Goal: Task Accomplishment & Management: Use online tool/utility

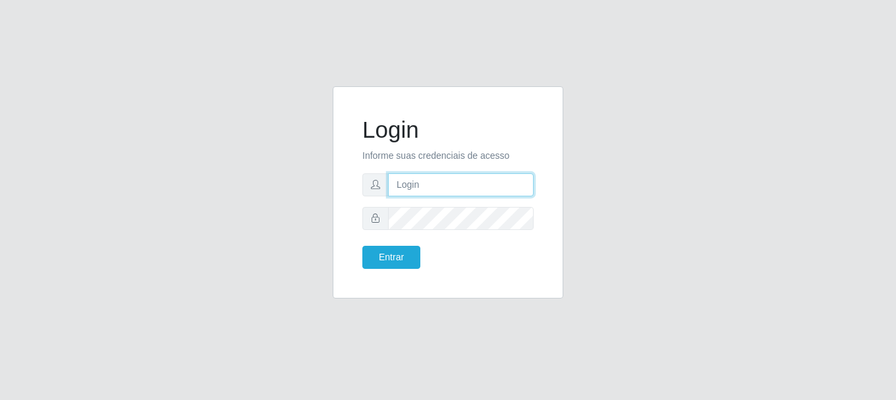
click at [472, 183] on input "text" at bounding box center [461, 184] width 146 height 23
type input "[EMAIL_ADDRESS][DOMAIN_NAME]"
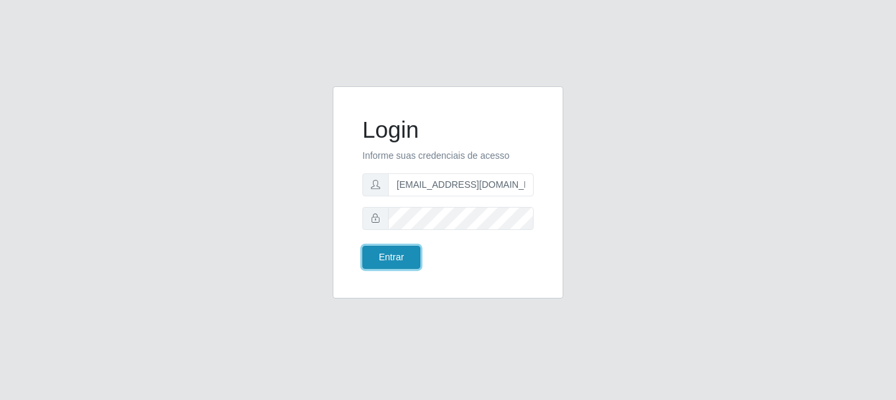
click at [406, 249] on button "Entrar" at bounding box center [391, 257] width 58 height 23
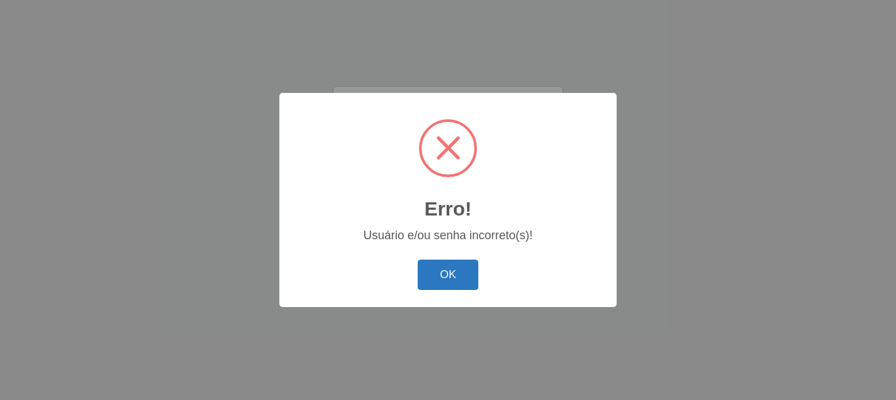
click at [422, 268] on button "OK" at bounding box center [448, 275] width 61 height 31
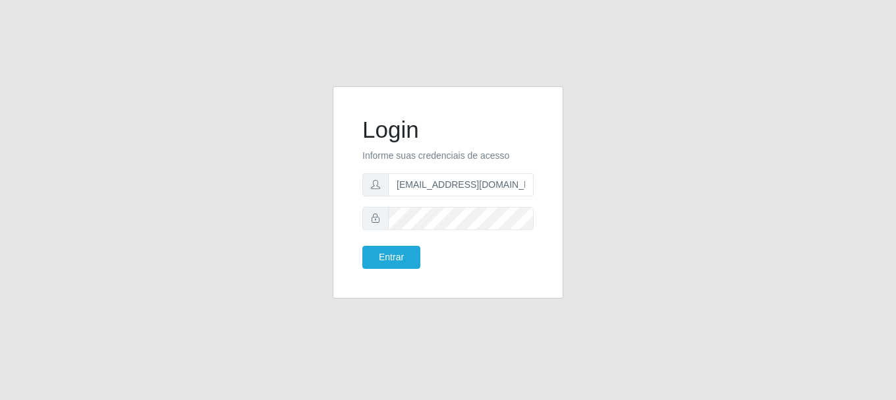
click at [420, 256] on div "Entrar" at bounding box center [400, 257] width 96 height 23
click at [414, 256] on button "Entrar" at bounding box center [391, 257] width 58 height 23
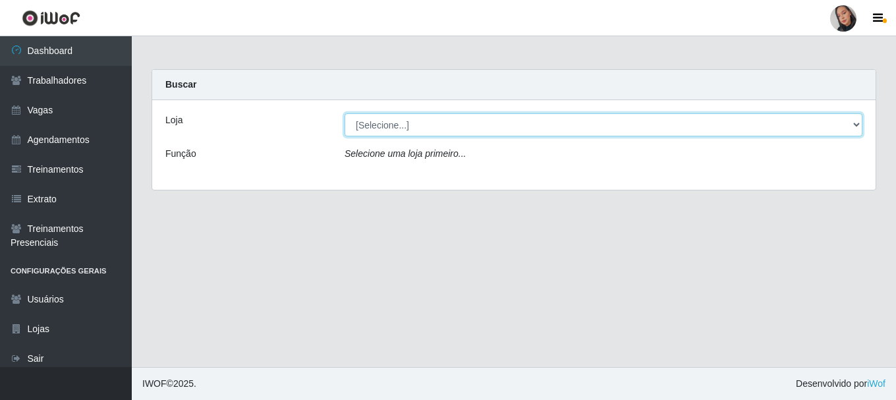
drag, startPoint x: 431, startPoint y: 124, endPoint x: 430, endPoint y: 134, distance: 10.0
click at [431, 126] on select "[Selecione...] Supermercado [GEOGRAPHIC_DATA]" at bounding box center [604, 124] width 518 height 23
select select "165"
click at [345, 113] on select "[Selecione...] Supermercado [GEOGRAPHIC_DATA]" at bounding box center [604, 124] width 518 height 23
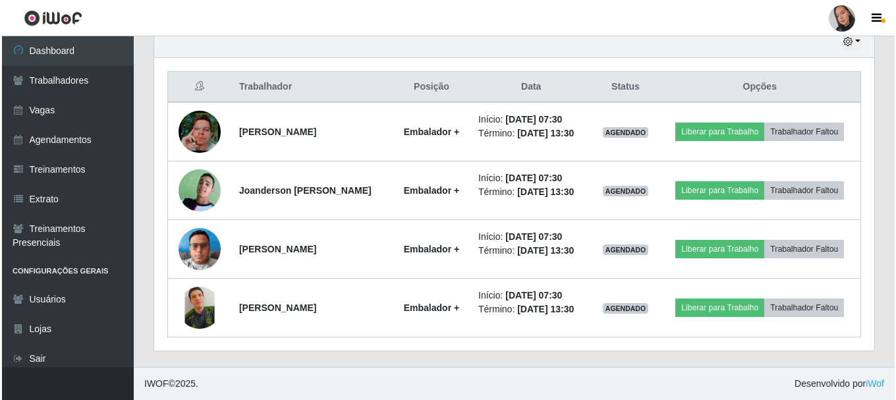
scroll to position [514, 0]
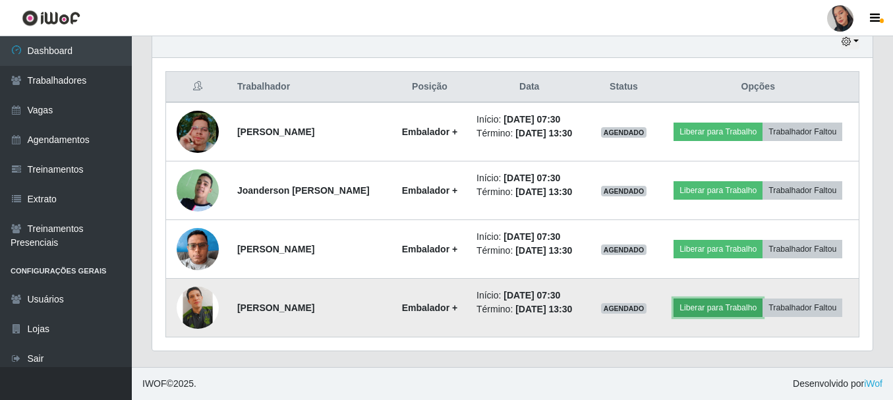
click at [762, 298] on button "Liberar para Trabalho" at bounding box center [717, 307] width 89 height 18
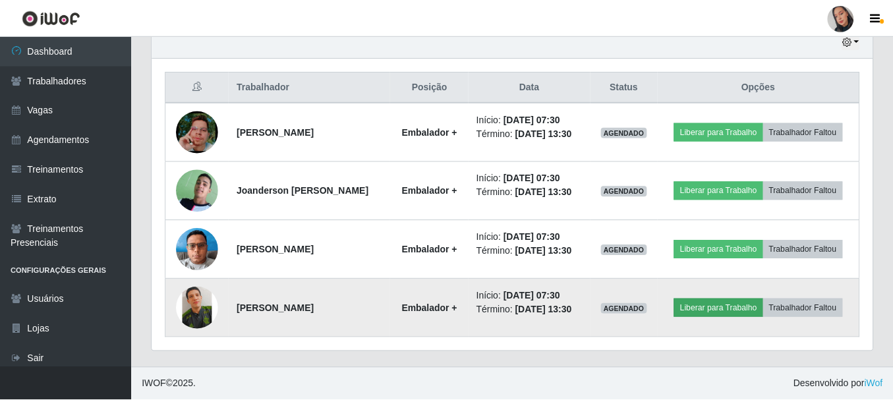
scroll to position [273, 713]
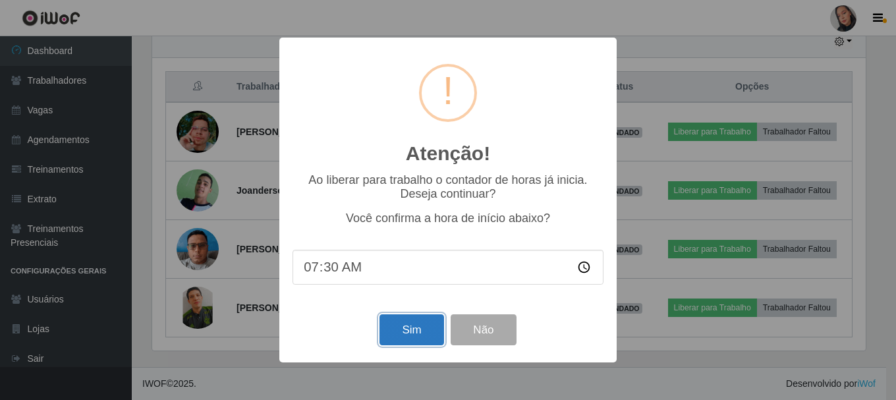
click at [423, 320] on button "Sim" at bounding box center [411, 329] width 64 height 31
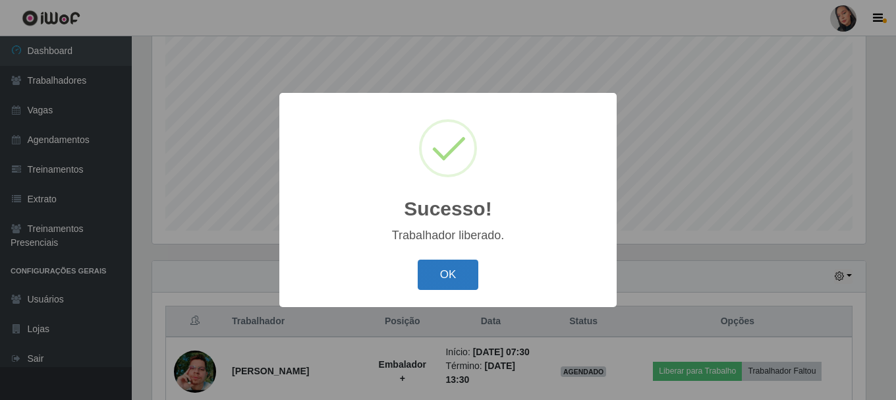
click at [462, 288] on button "OK" at bounding box center [448, 275] width 61 height 31
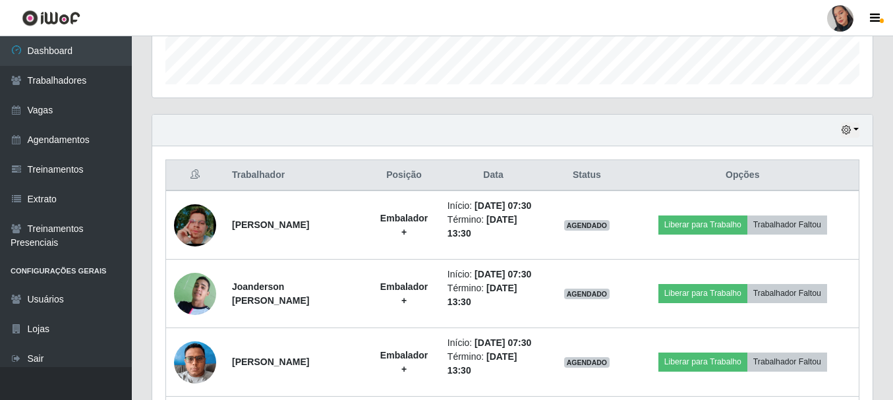
scroll to position [504, 0]
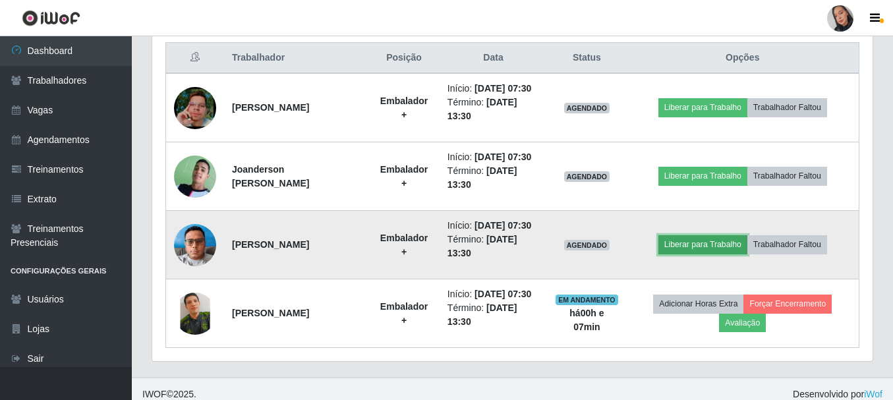
click at [724, 254] on button "Liberar para Trabalho" at bounding box center [702, 244] width 89 height 18
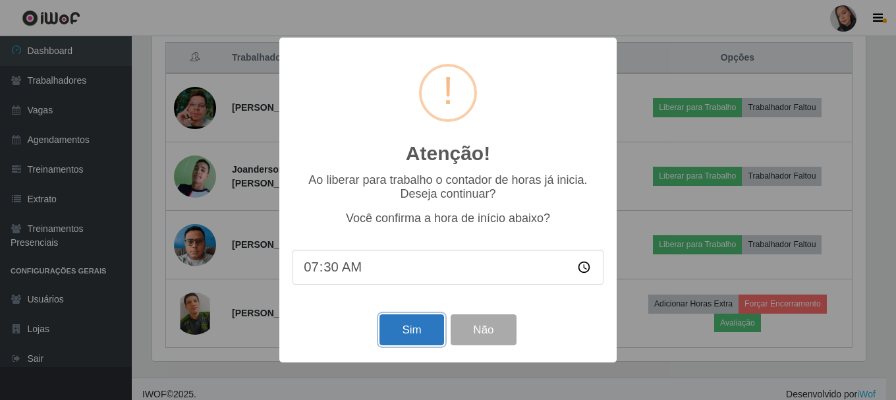
click at [399, 335] on button "Sim" at bounding box center [411, 329] width 64 height 31
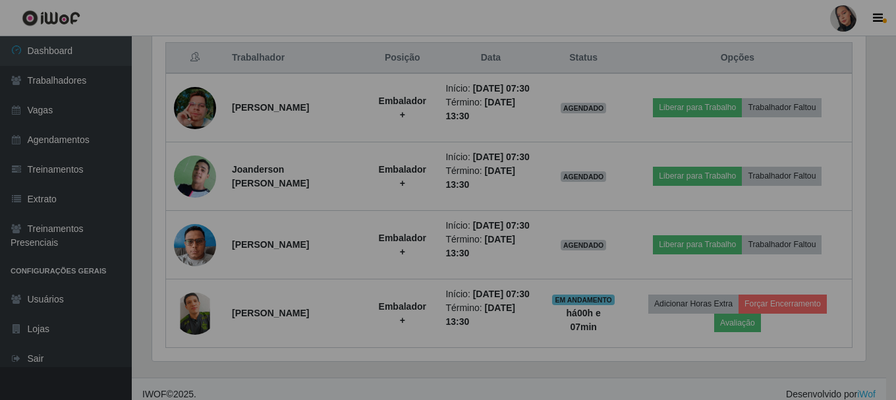
click at [399, 335] on div "Atenção! × Ao liberar para trabalho o contador de horas já inicia. Deseja conti…" at bounding box center [448, 200] width 896 height 400
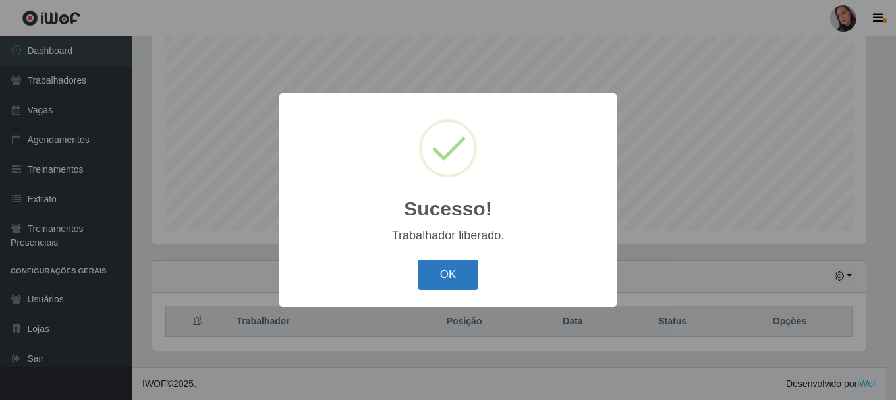
click at [427, 280] on button "OK" at bounding box center [448, 275] width 61 height 31
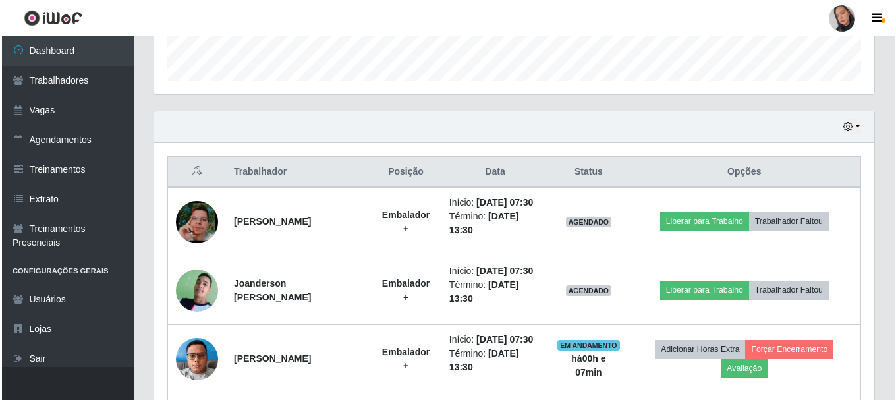
scroll to position [438, 0]
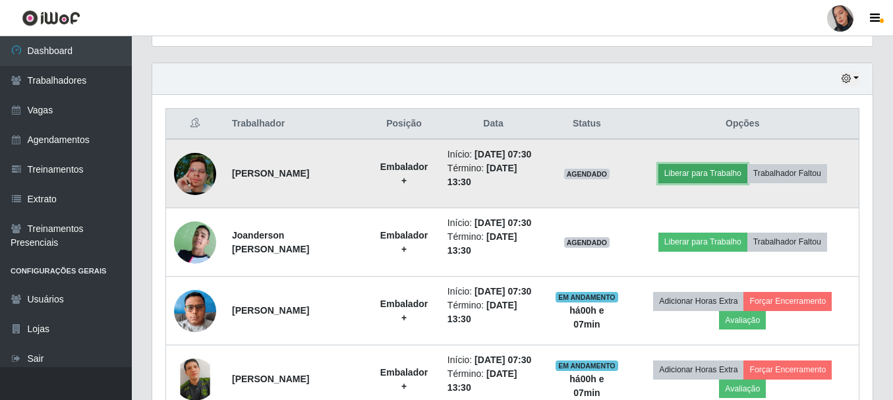
click at [723, 182] on button "Liberar para Trabalho" at bounding box center [702, 173] width 89 height 18
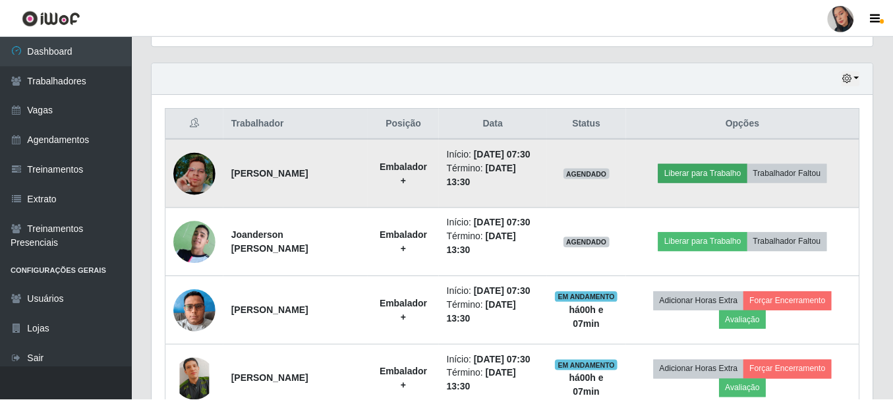
scroll to position [273, 713]
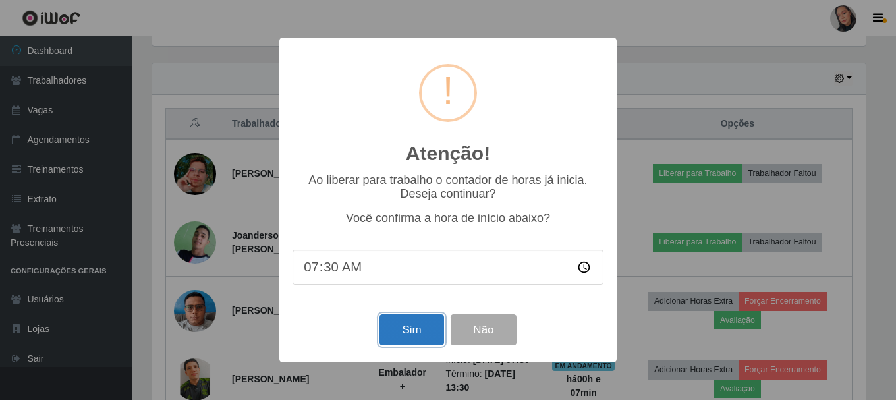
click at [387, 333] on button "Sim" at bounding box center [411, 329] width 64 height 31
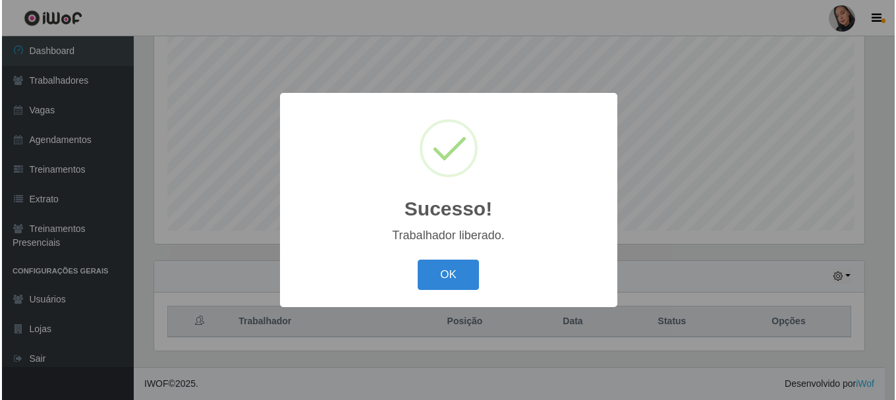
scroll to position [0, 0]
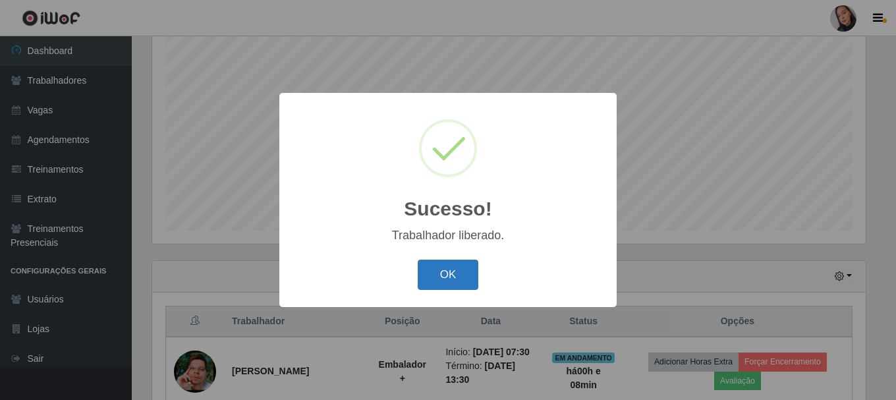
click at [452, 271] on button "OK" at bounding box center [448, 275] width 61 height 31
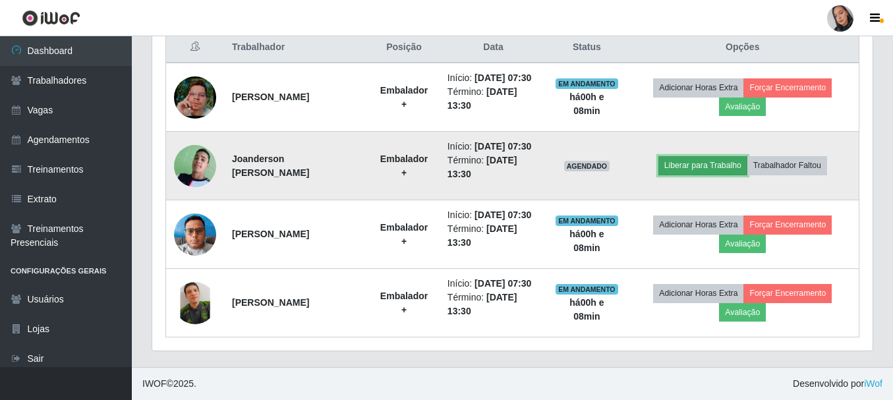
click at [709, 156] on button "Liberar para Trabalho" at bounding box center [702, 165] width 89 height 18
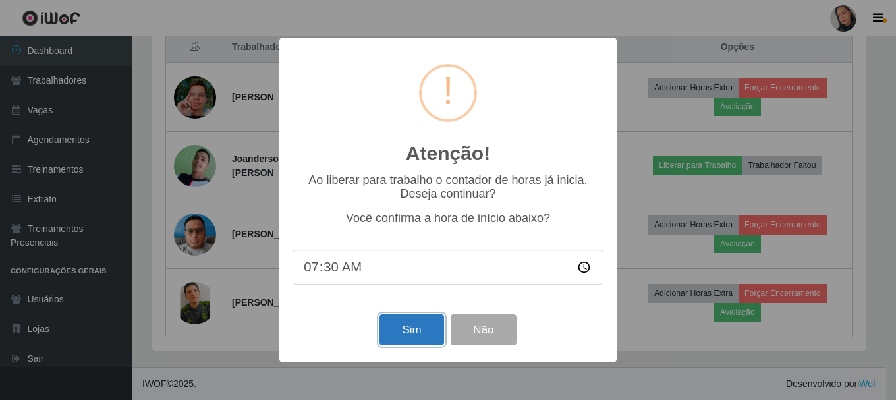
click at [412, 339] on button "Sim" at bounding box center [411, 329] width 64 height 31
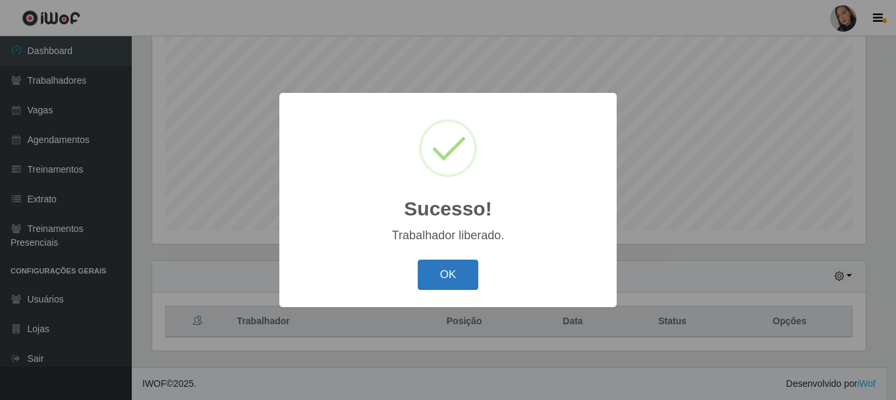
click at [441, 289] on button "OK" at bounding box center [448, 275] width 61 height 31
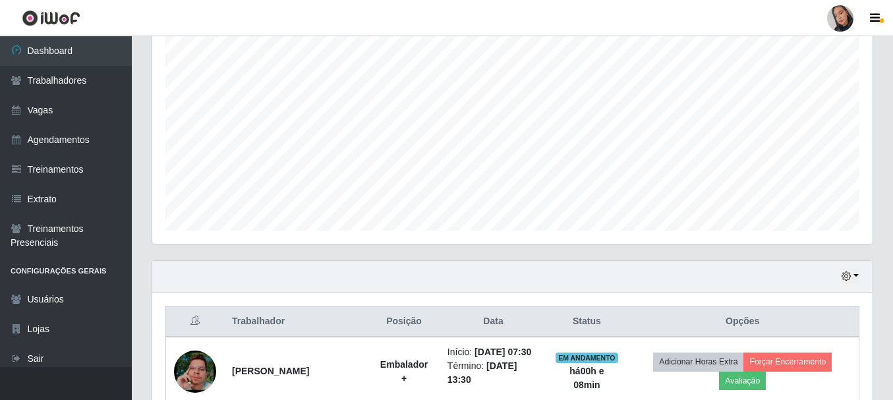
click at [851, 14] on div at bounding box center [840, 18] width 26 height 26
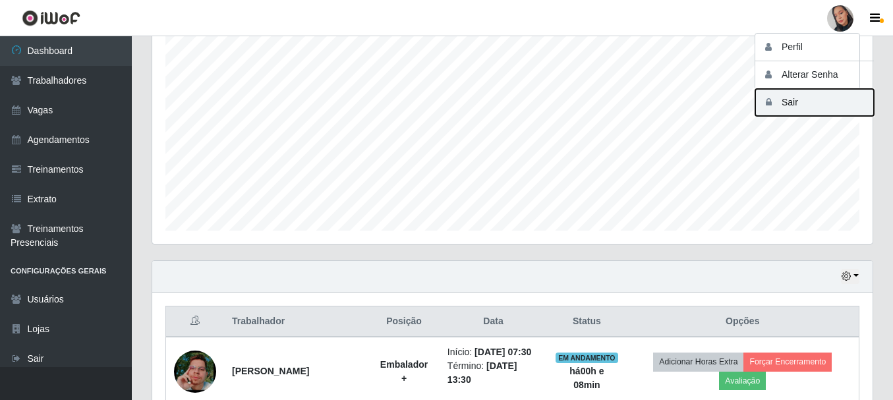
click at [812, 109] on button "Sair" at bounding box center [814, 102] width 119 height 27
